Goal: Information Seeking & Learning: Learn about a topic

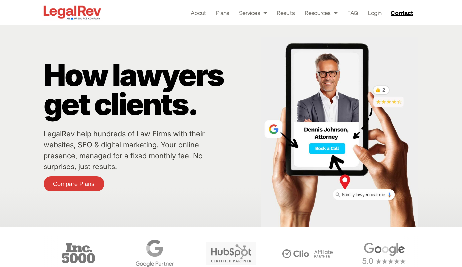
drag, startPoint x: 233, startPoint y: 63, endPoint x: 240, endPoint y: 85, distance: 23.7
click at [220, 69] on p "How lawyers get clients." at bounding box center [151, 89] width 214 height 58
click at [244, 89] on p "How lawyers get clients." at bounding box center [151, 89] width 214 height 58
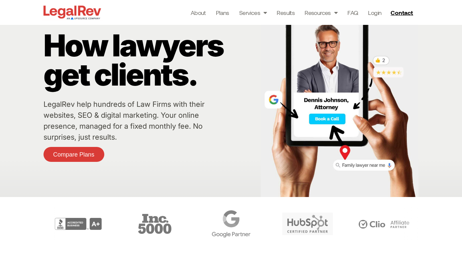
scroll to position [4, 0]
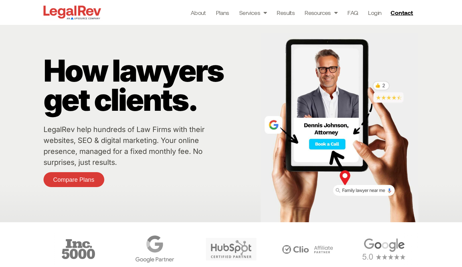
drag, startPoint x: 228, startPoint y: 116, endPoint x: 275, endPoint y: 147, distance: 55.7
click at [325, 159] on img at bounding box center [340, 128] width 158 height 190
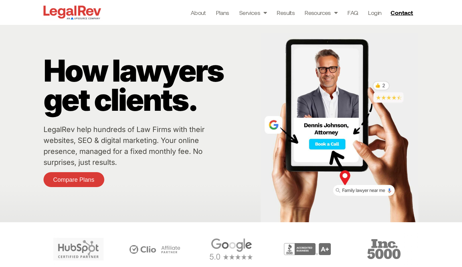
drag, startPoint x: 202, startPoint y: 107, endPoint x: 205, endPoint y: 98, distance: 9.4
click at [205, 98] on p "How lawyers get clients." at bounding box center [151, 85] width 214 height 58
click at [211, 102] on p "How lawyers get clients." at bounding box center [151, 85] width 214 height 58
